Goal: Transaction & Acquisition: Purchase product/service

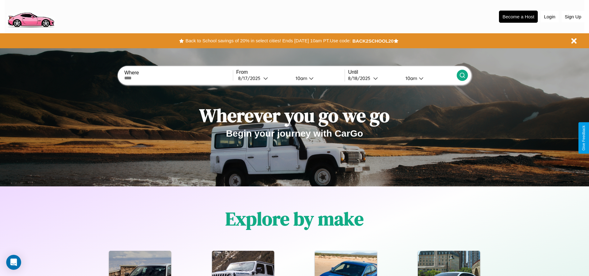
click at [179, 78] on input "text" at bounding box center [178, 77] width 108 height 5
type input "****"
click at [263, 78] on icon at bounding box center [265, 78] width 5 height 5
select select "*"
select select "****"
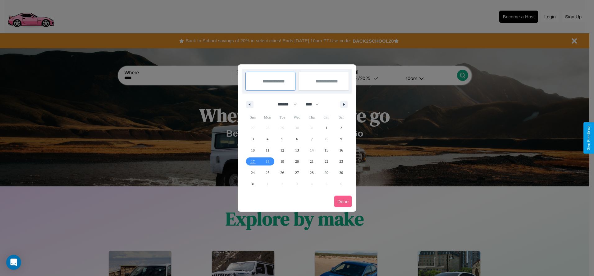
click at [285, 104] on select "******* ******** ***** ***** *** **** **** ****** ********* ******* ******** **…" at bounding box center [286, 104] width 26 height 10
select select "**"
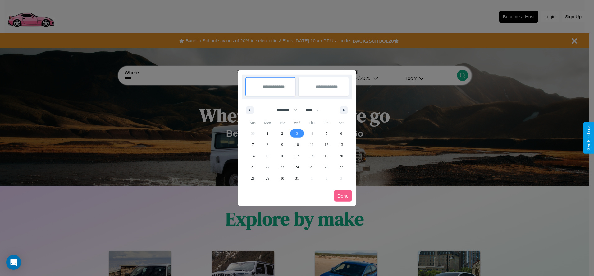
click at [297, 133] on span "3" at bounding box center [297, 133] width 2 height 11
type input "**********"
click at [326, 144] on span "12" at bounding box center [327, 144] width 4 height 11
type input "**********"
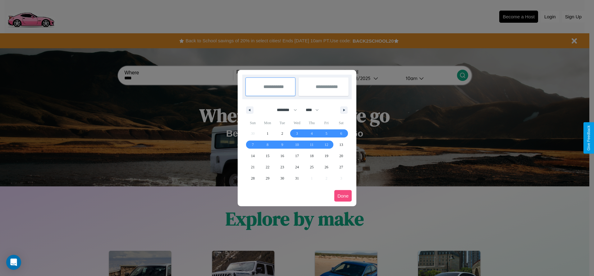
click at [343, 195] on button "Done" at bounding box center [342, 195] width 17 height 11
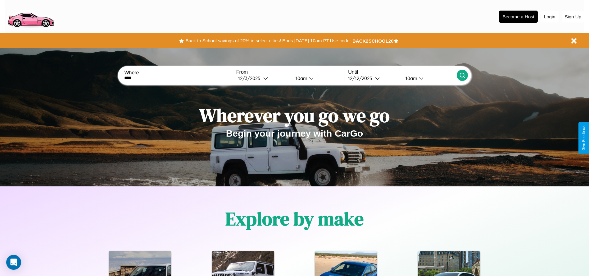
click at [462, 75] on icon at bounding box center [463, 75] width 6 height 6
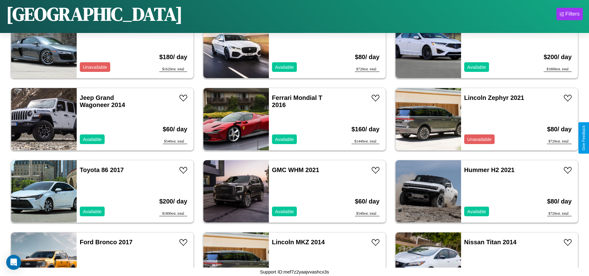
scroll to position [3169, 0]
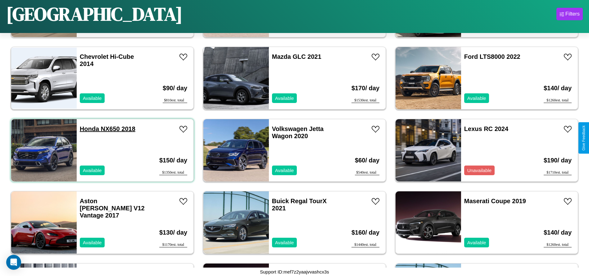
click at [89, 129] on link "Honda NX650 2018" at bounding box center [108, 128] width 56 height 7
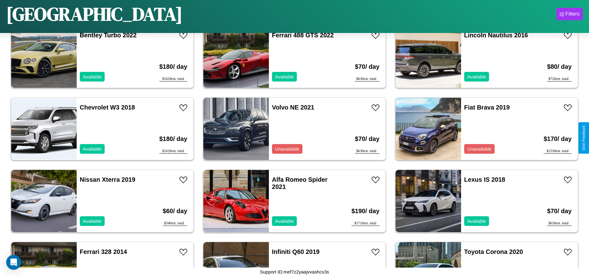
scroll to position [1223, 0]
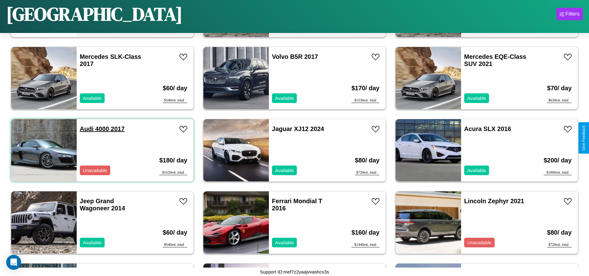
click at [86, 129] on link "Audi 4000 2017" at bounding box center [102, 128] width 45 height 7
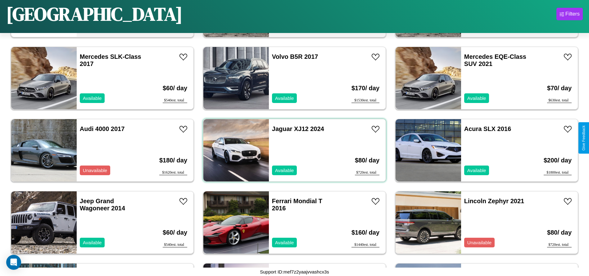
scroll to position [0, 0]
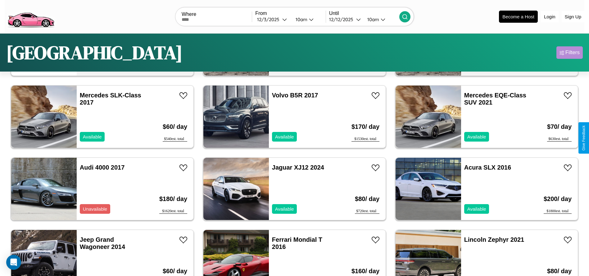
click at [570, 53] on div "Filters" at bounding box center [573, 52] width 14 height 6
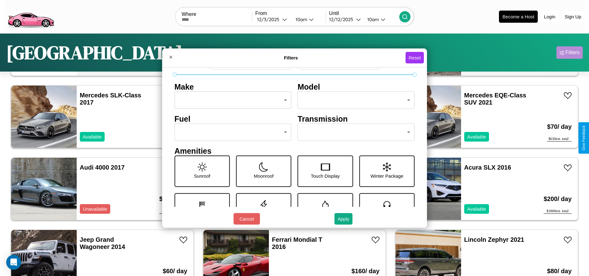
scroll to position [65, 0]
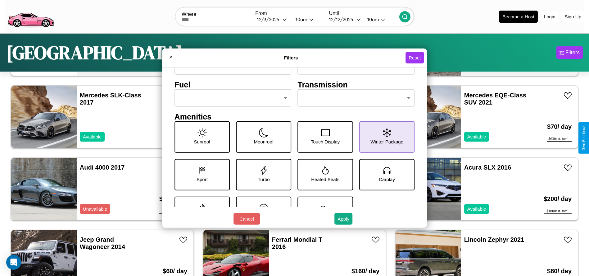
click at [384, 137] on icon at bounding box center [387, 132] width 8 height 9
click at [262, 137] on icon at bounding box center [263, 132] width 9 height 9
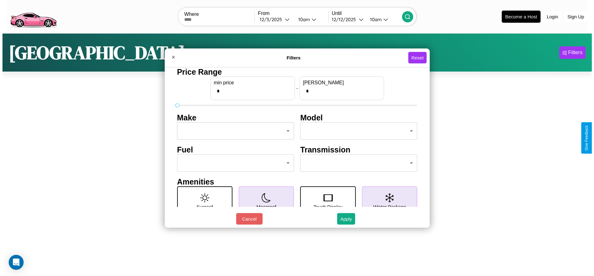
scroll to position [0, 0]
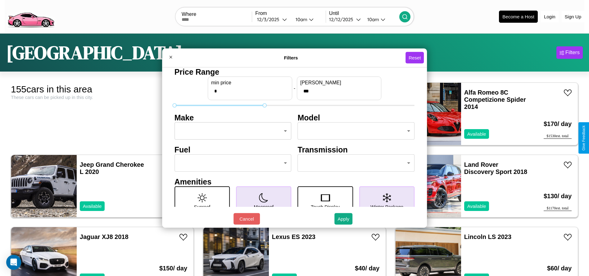
type input "***"
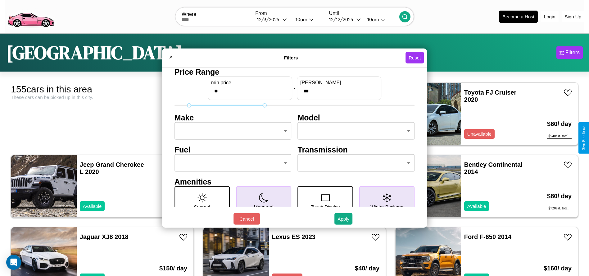
type input "**"
click at [231, 131] on body "CarGo Where From 12 / 3 / 2025 10am Until 12 / 12 / 2025 10am Become a Host Log…" at bounding box center [294, 157] width 589 height 314
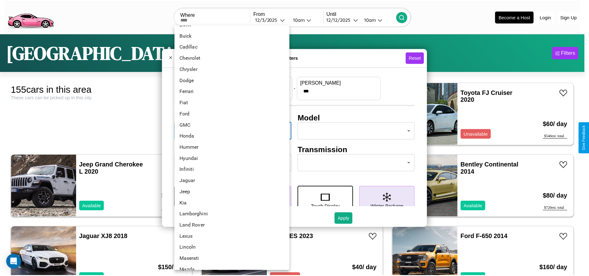
scroll to position [162, 0]
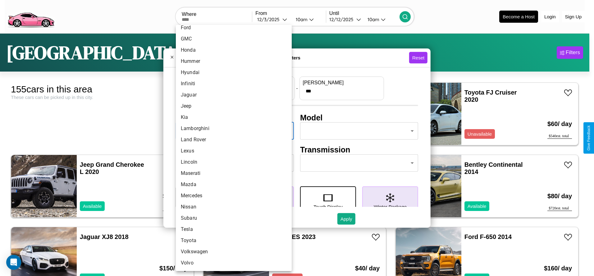
click at [231, 251] on li "Volkswagen" at bounding box center [234, 251] width 116 height 11
type input "**********"
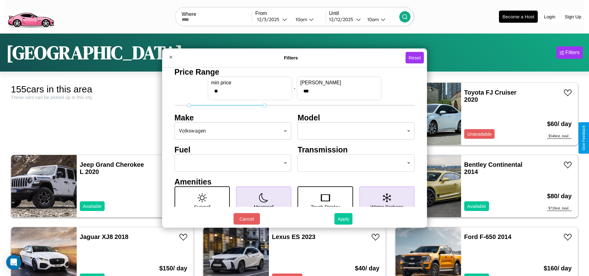
click at [344, 218] on button "Apply" at bounding box center [344, 218] width 18 height 11
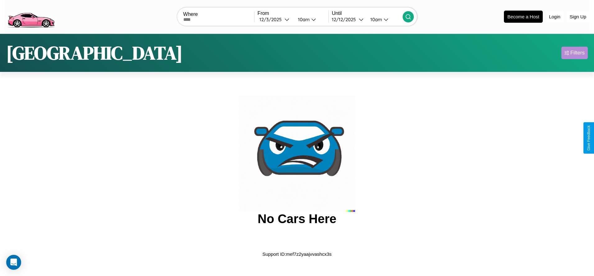
click at [574, 53] on div "Filters" at bounding box center [577, 53] width 14 height 6
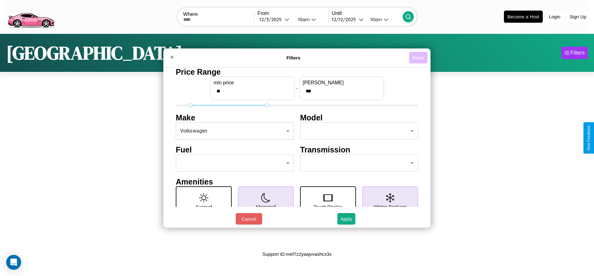
click at [418, 57] on button "Reset" at bounding box center [418, 57] width 18 height 11
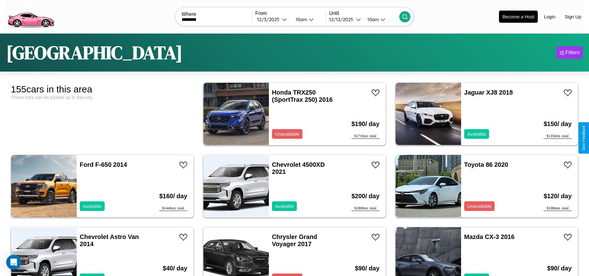
type input "********"
click at [405, 16] on icon at bounding box center [405, 17] width 6 height 6
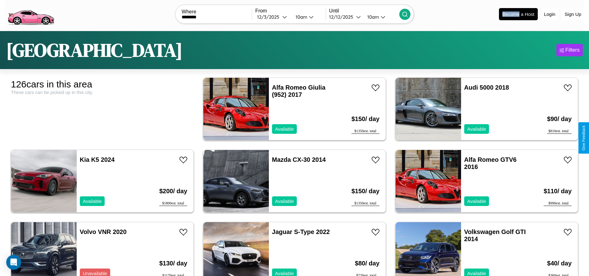
scroll to position [502, 0]
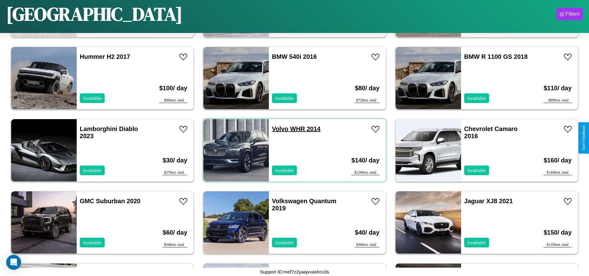
click at [278, 129] on link "Volvo WHR 2014" at bounding box center [296, 128] width 48 height 7
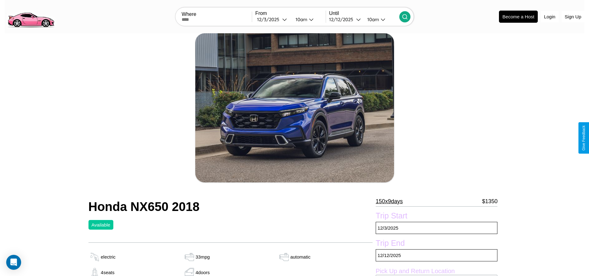
scroll to position [143, 0]
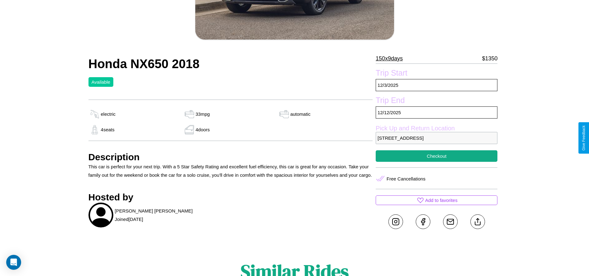
click at [437, 138] on p "[STREET_ADDRESS]" at bounding box center [437, 138] width 122 height 12
click at [437, 138] on p "2256 Second Street Rome 26758 Italy" at bounding box center [437, 138] width 122 height 12
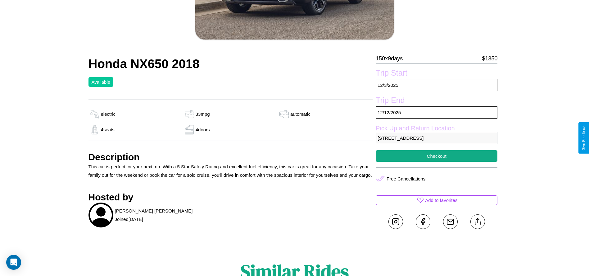
click at [437, 138] on p "2256 Second Street Rome 26758 Italy" at bounding box center [437, 138] width 122 height 12
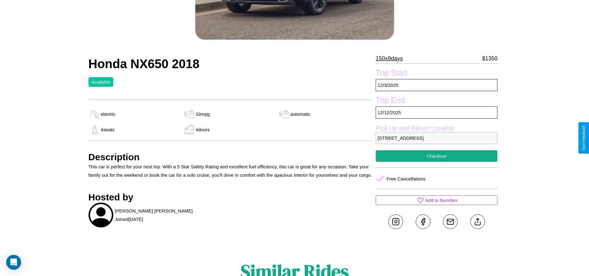
click at [437, 138] on p "2256 Second Street Rome 26758 Italy" at bounding box center [437, 138] width 122 height 12
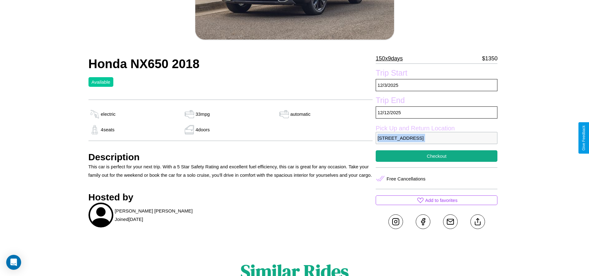
click at [437, 138] on p "2256 Second Street Rome 26758 Italy" at bounding box center [437, 138] width 122 height 12
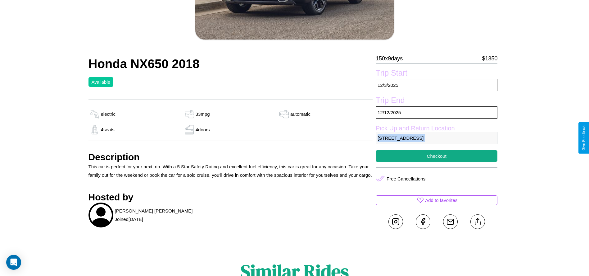
click at [437, 138] on p "2256 Second Street Rome 26758 Italy" at bounding box center [437, 138] width 122 height 12
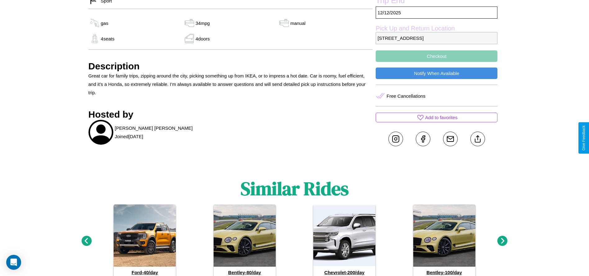
scroll to position [306, 0]
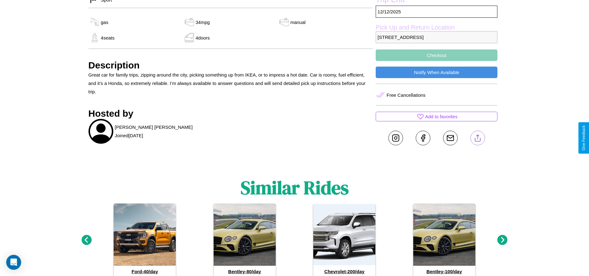
click at [478, 138] on line at bounding box center [478, 137] width 0 height 4
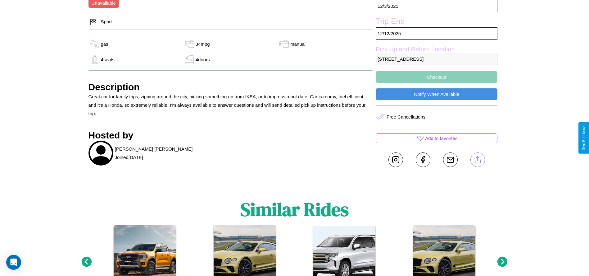
scroll to position [285, 0]
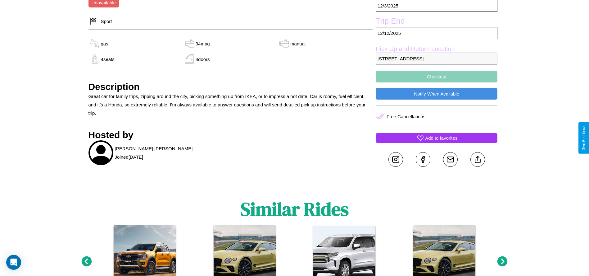
click at [437, 138] on p "Add to favorites" at bounding box center [441, 138] width 32 height 8
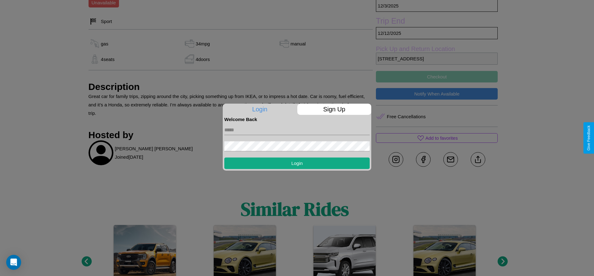
click at [297, 130] on input "text" at bounding box center [296, 130] width 145 height 10
type input "**********"
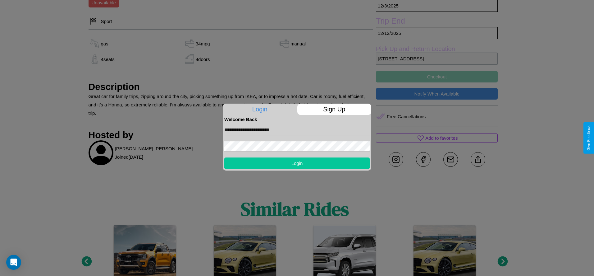
click at [297, 163] on button "Login" at bounding box center [296, 162] width 145 height 11
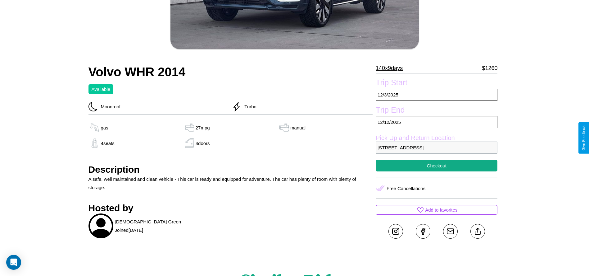
scroll to position [149, 0]
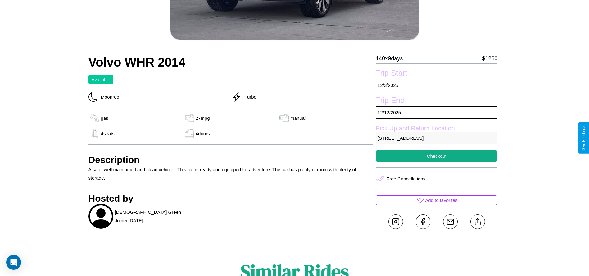
click at [437, 138] on p "[STREET_ADDRESS]" at bounding box center [437, 138] width 122 height 12
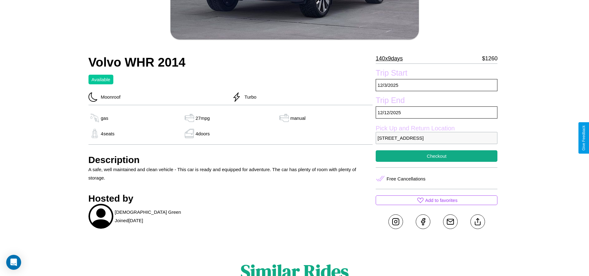
click at [437, 138] on p "[STREET_ADDRESS]" at bounding box center [437, 138] width 122 height 12
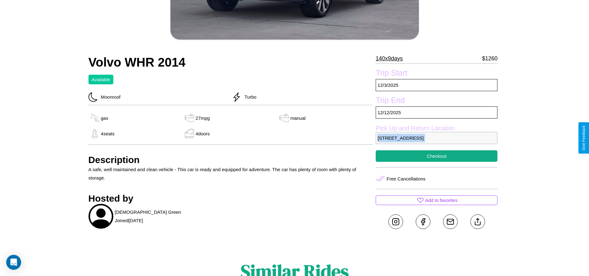
click at [437, 138] on p "[STREET_ADDRESS]" at bounding box center [437, 138] width 122 height 12
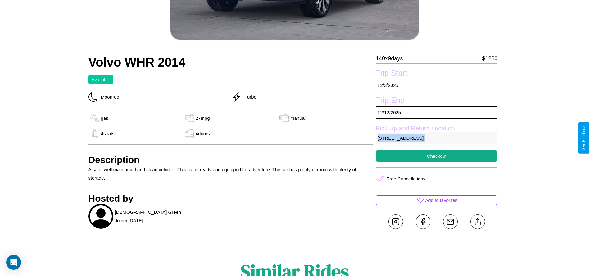
click at [437, 138] on p "[STREET_ADDRESS]" at bounding box center [437, 138] width 122 height 12
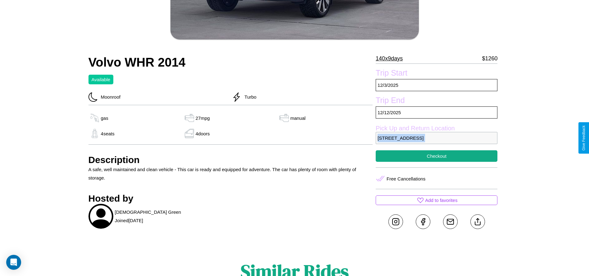
click at [437, 138] on p "[STREET_ADDRESS]" at bounding box center [437, 138] width 122 height 12
